Goal: Navigation & Orientation: Find specific page/section

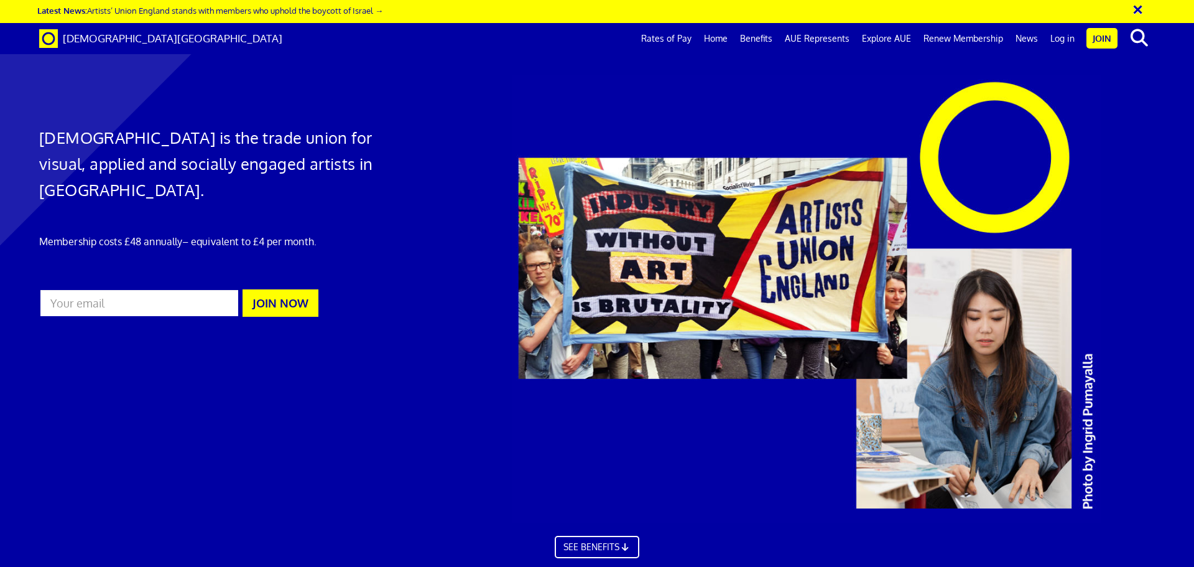
scroll to position [0, 19]
click at [1030, 37] on link "News" at bounding box center [1026, 38] width 35 height 31
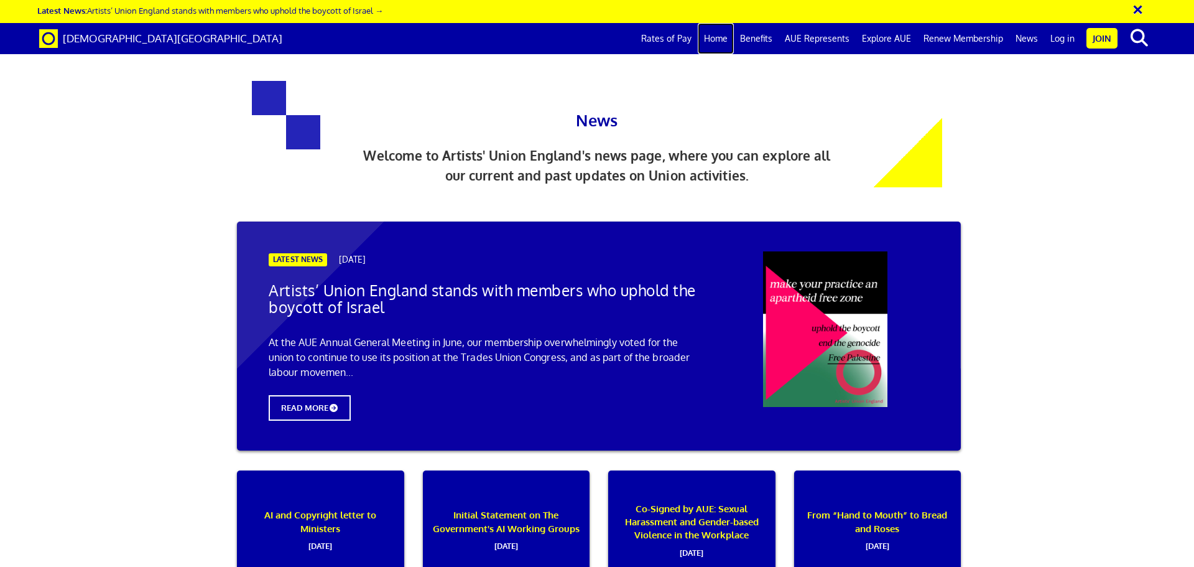
click at [722, 39] on link "Home" at bounding box center [716, 38] width 36 height 31
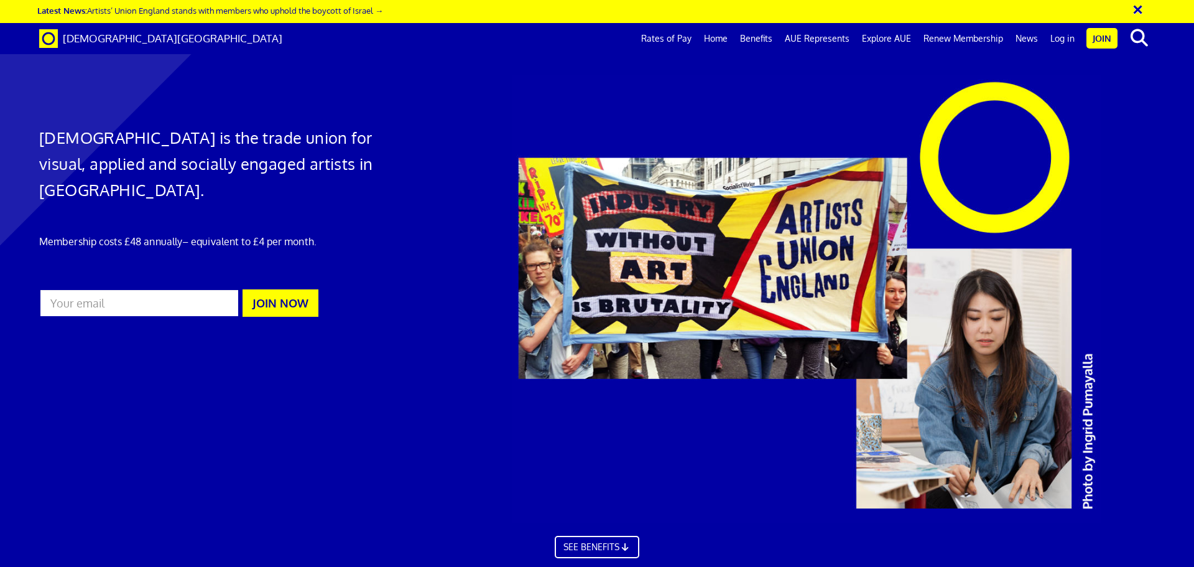
scroll to position [932, 0]
